Goal: Navigation & Orientation: Find specific page/section

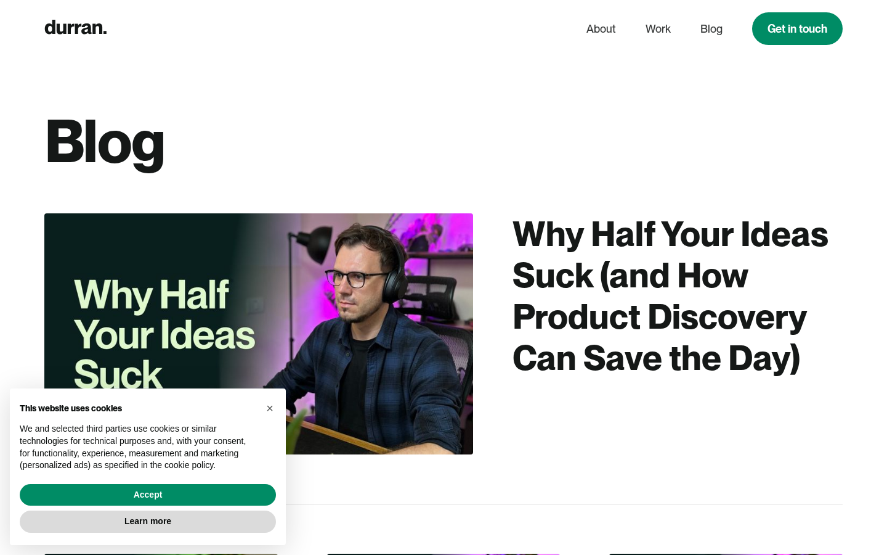
scroll to position [3716, 0]
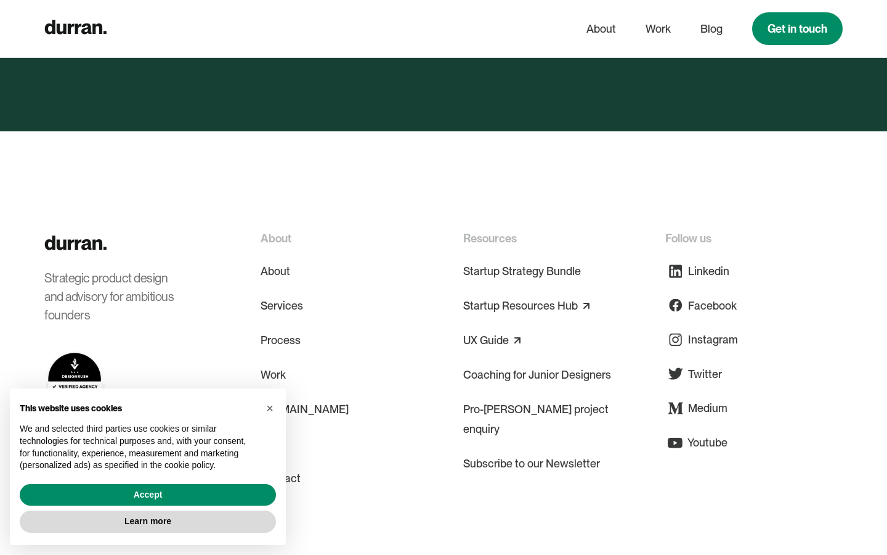
scroll to position [5395, 0]
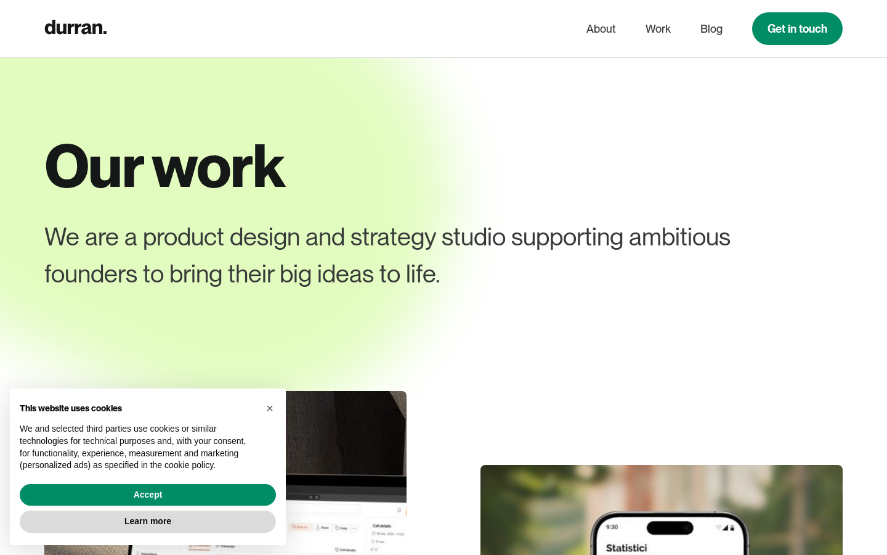
scroll to position [4742, 0]
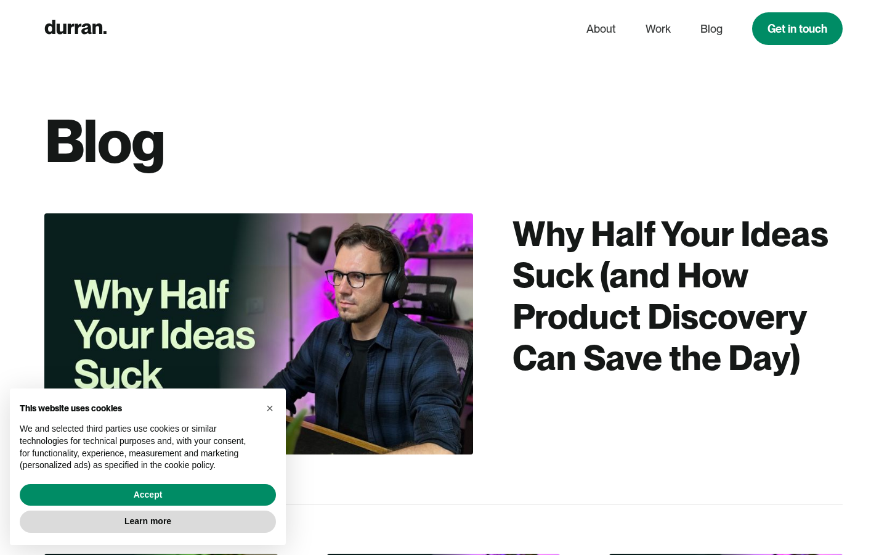
scroll to position [3716, 0]
